Goal: Transaction & Acquisition: Purchase product/service

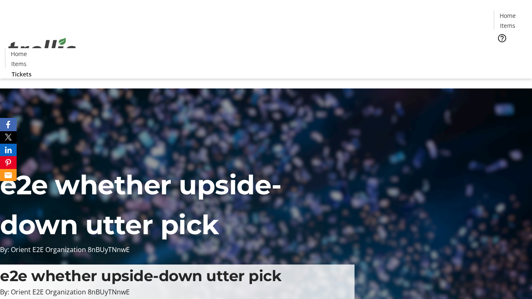
click at [500, 48] on span "Tickets" at bounding box center [510, 52] width 20 height 9
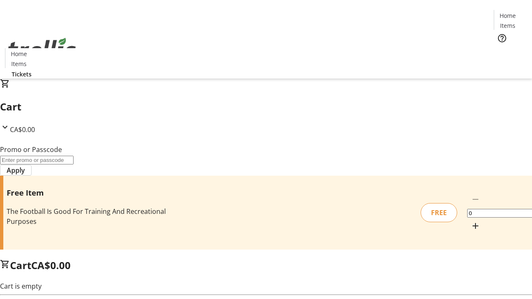
click at [470, 221] on mat-icon "Increment by one" at bounding box center [475, 226] width 10 height 10
type input "1"
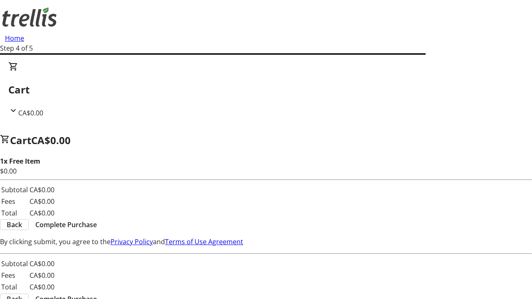
click at [97, 220] on span "Complete Purchase" at bounding box center [66, 225] width 62 height 10
